Goal: Subscribe to service/newsletter

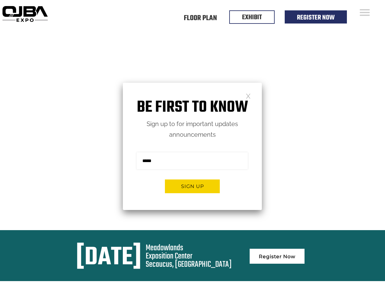
click at [192, 146] on form "Sign me up for the newsletter! ******* Sign up" at bounding box center [192, 175] width 139 height 70
click at [192, 186] on button "Sign up" at bounding box center [192, 186] width 55 height 14
